Goal: Information Seeking & Learning: Compare options

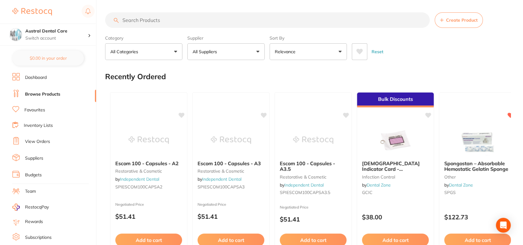
click at [164, 20] on input "search" at bounding box center [267, 19] width 325 height 15
type input "panavia v5"
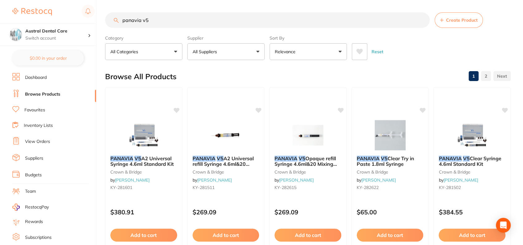
click at [321, 56] on button "Relevance" at bounding box center [307, 51] width 77 height 17
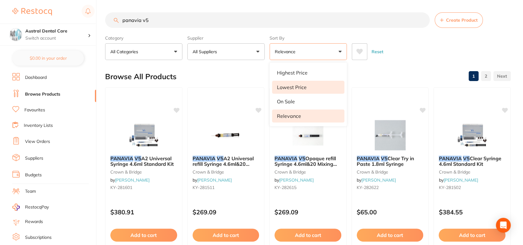
click at [314, 89] on li "Lowest Price" at bounding box center [308, 87] width 72 height 13
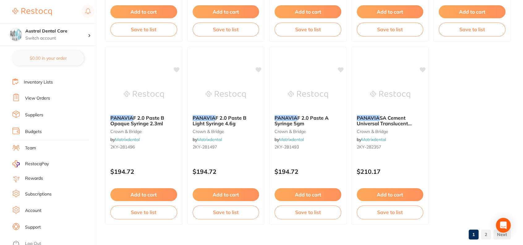
scroll to position [1878, 0]
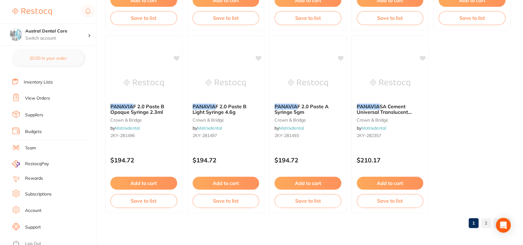
click at [486, 223] on link "2" at bounding box center [486, 223] width 10 height 12
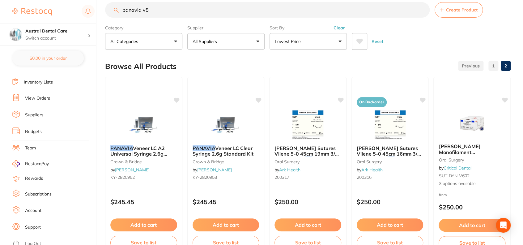
scroll to position [0, 0]
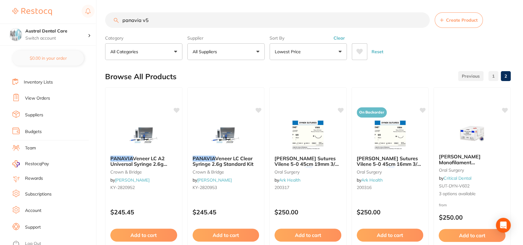
click at [169, 20] on input "panavia v5" at bounding box center [267, 19] width 325 height 15
drag, startPoint x: 186, startPoint y: 19, endPoint x: 123, endPoint y: 8, distance: 64.2
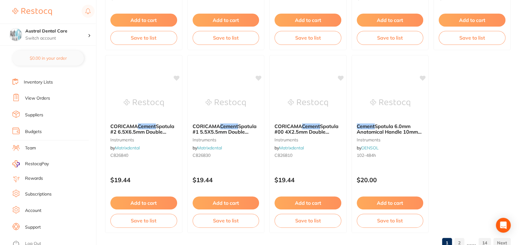
scroll to position [1878, 0]
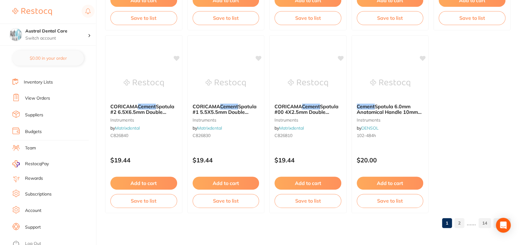
click at [460, 224] on link "2" at bounding box center [459, 223] width 10 height 12
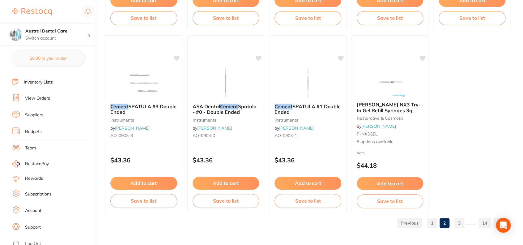
click at [462, 225] on link "3" at bounding box center [459, 223] width 10 height 12
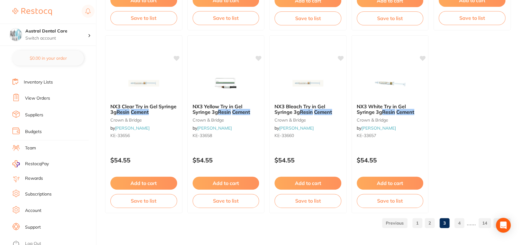
click at [460, 223] on link "4" at bounding box center [459, 223] width 10 height 12
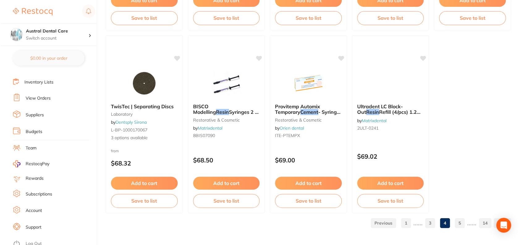
scroll to position [0, 0]
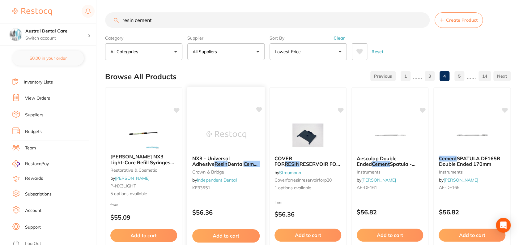
click at [227, 164] on span "Dental" at bounding box center [235, 164] width 16 height 6
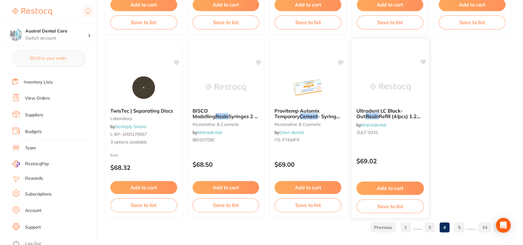
scroll to position [1878, 0]
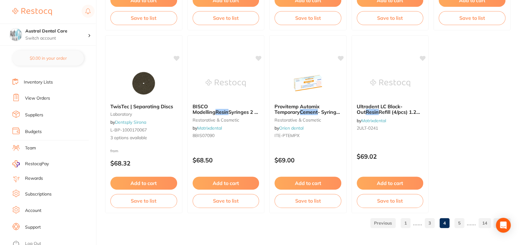
click at [463, 222] on link "5" at bounding box center [459, 223] width 10 height 12
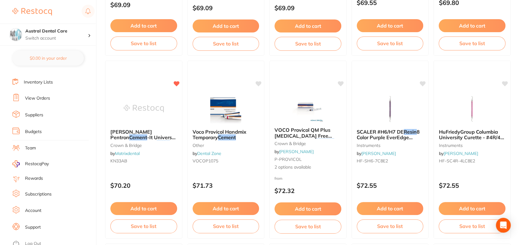
scroll to position [0, 0]
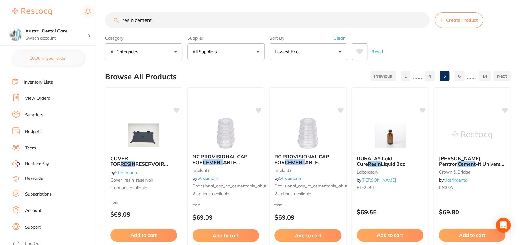
click at [152, 21] on input "resin cement" at bounding box center [267, 19] width 325 height 15
drag, startPoint x: 152, startPoint y: 21, endPoint x: 101, endPoint y: 33, distance: 52.0
click at [101, 33] on div "$1,818.69 Austral Dental Care Switch account Austral Dental Care $0.00 in your …" at bounding box center [261, 122] width 523 height 245
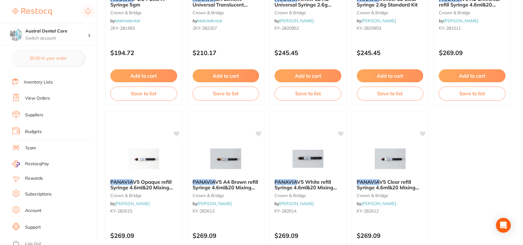
scroll to position [1878, 0]
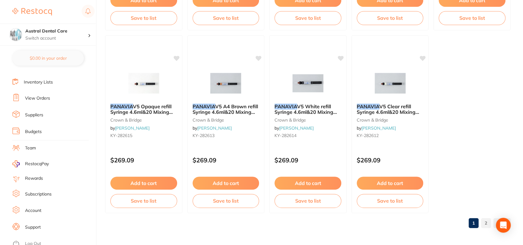
click at [488, 220] on link "2" at bounding box center [486, 223] width 10 height 12
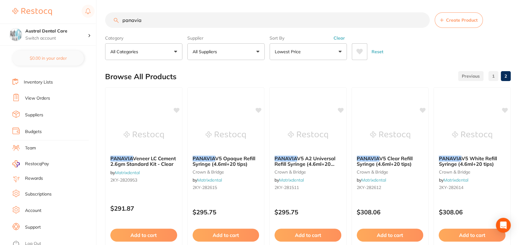
click at [250, 20] on input "panavia" at bounding box center [267, 19] width 325 height 15
type input "relyx"
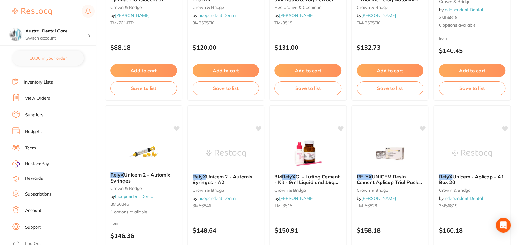
scroll to position [1632, 0]
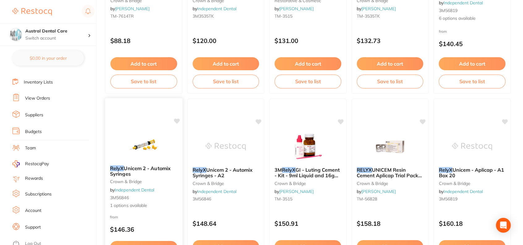
click at [145, 166] on span "Unicem 2 - Automix Syringes" at bounding box center [140, 171] width 61 height 12
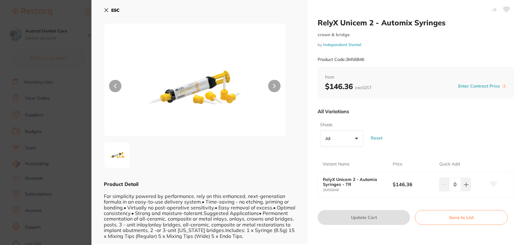
click at [200, 105] on img at bounding box center [194, 88] width 109 height 98
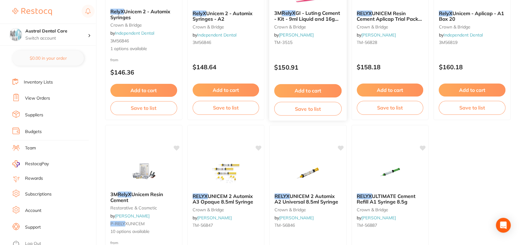
scroll to position [1817, 0]
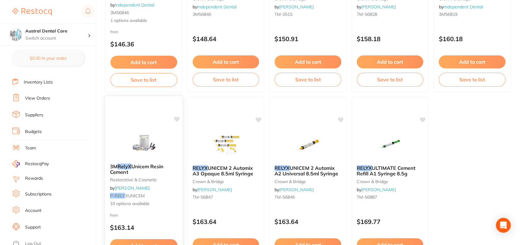
click at [135, 165] on span "Unicem Resin Cement" at bounding box center [136, 169] width 53 height 12
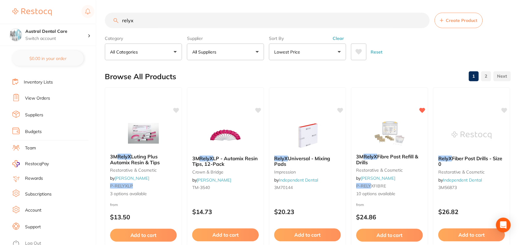
scroll to position [1817, 0]
